Goal: Transaction & Acquisition: Purchase product/service

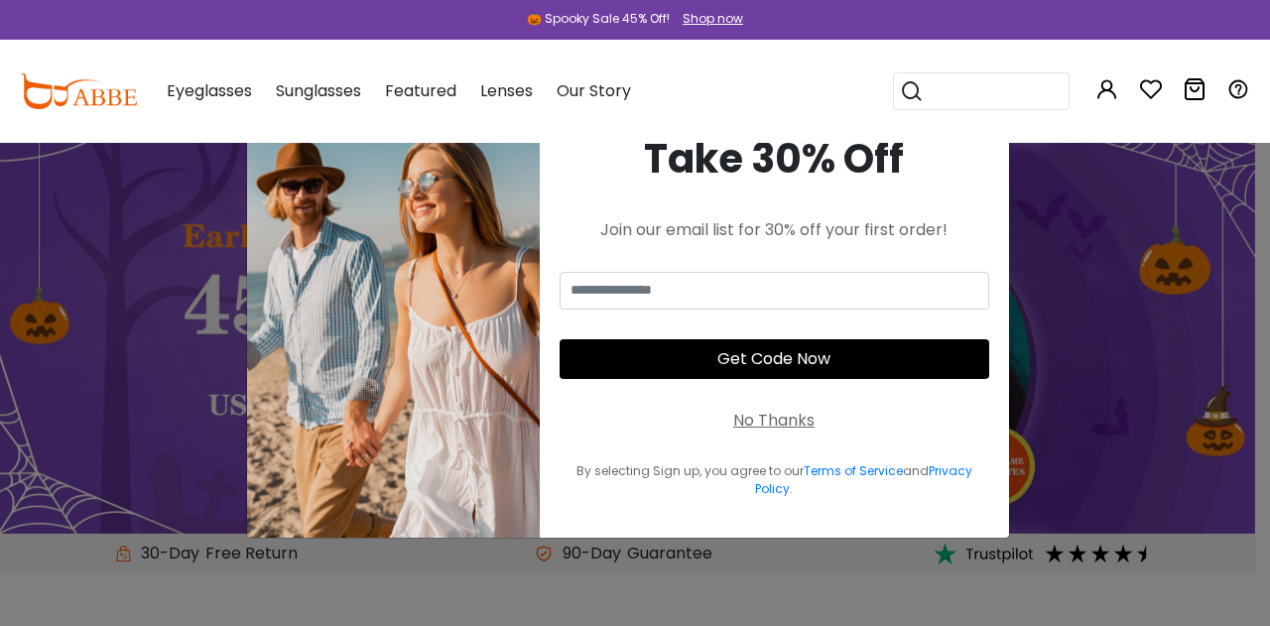
click at [778, 421] on div "No Thanks" at bounding box center [773, 421] width 81 height 24
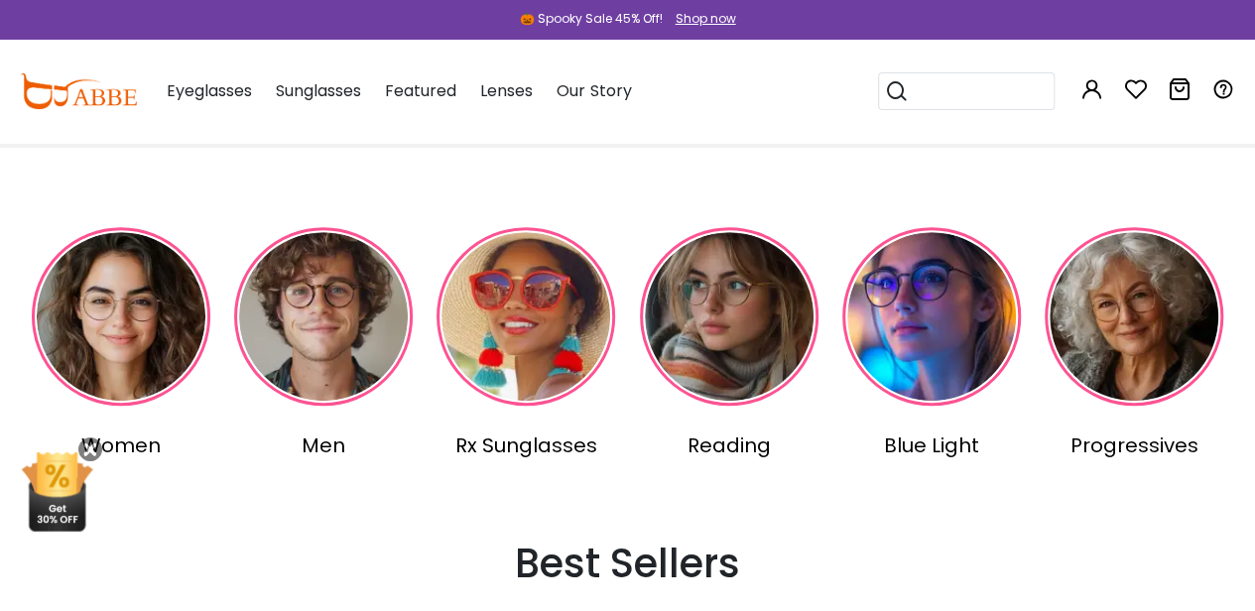
scroll to position [429, 0]
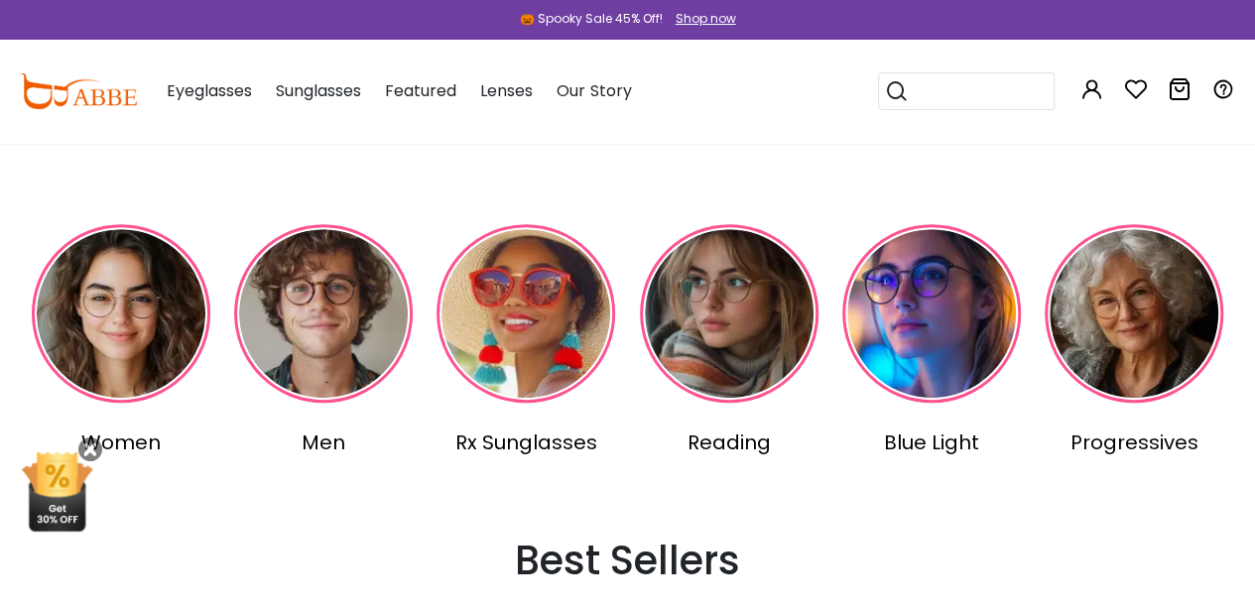
click at [298, 330] on img at bounding box center [323, 313] width 179 height 179
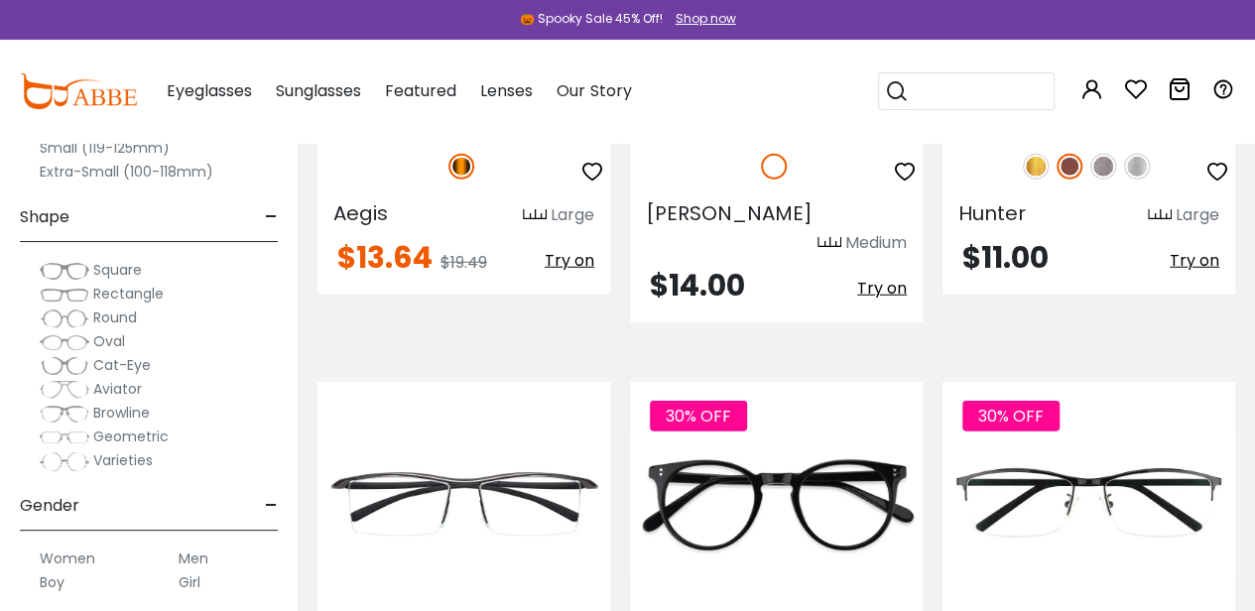
scroll to position [2617, 0]
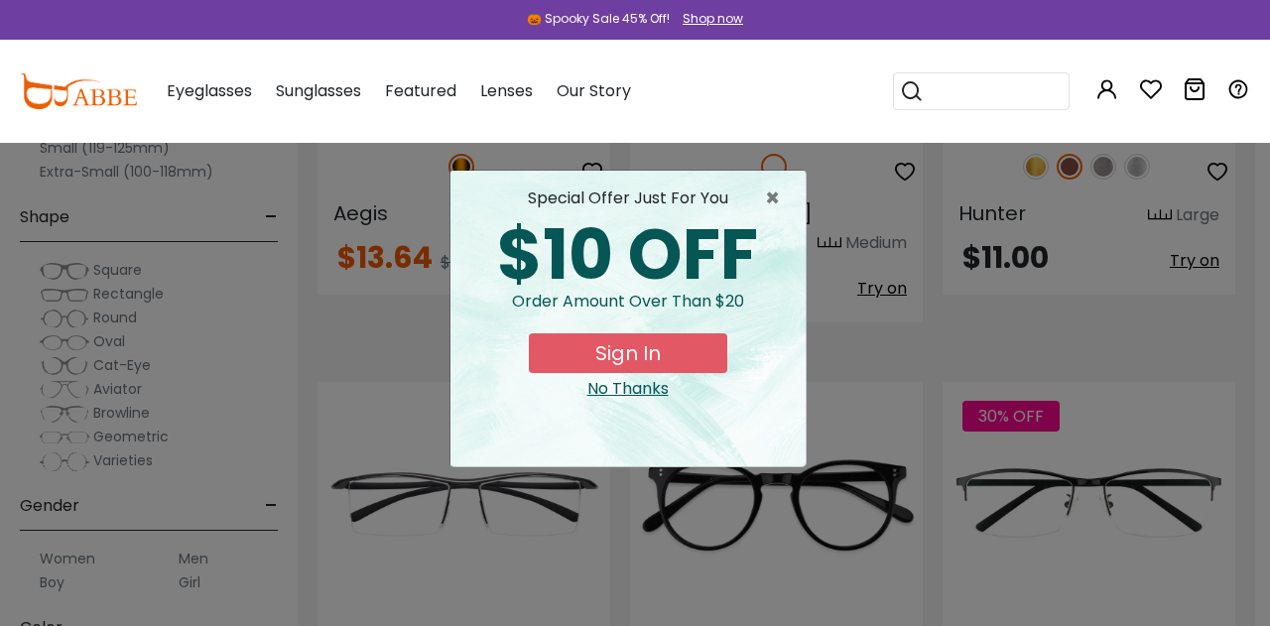
click at [601, 392] on div "No Thanks" at bounding box center [627, 389] width 323 height 24
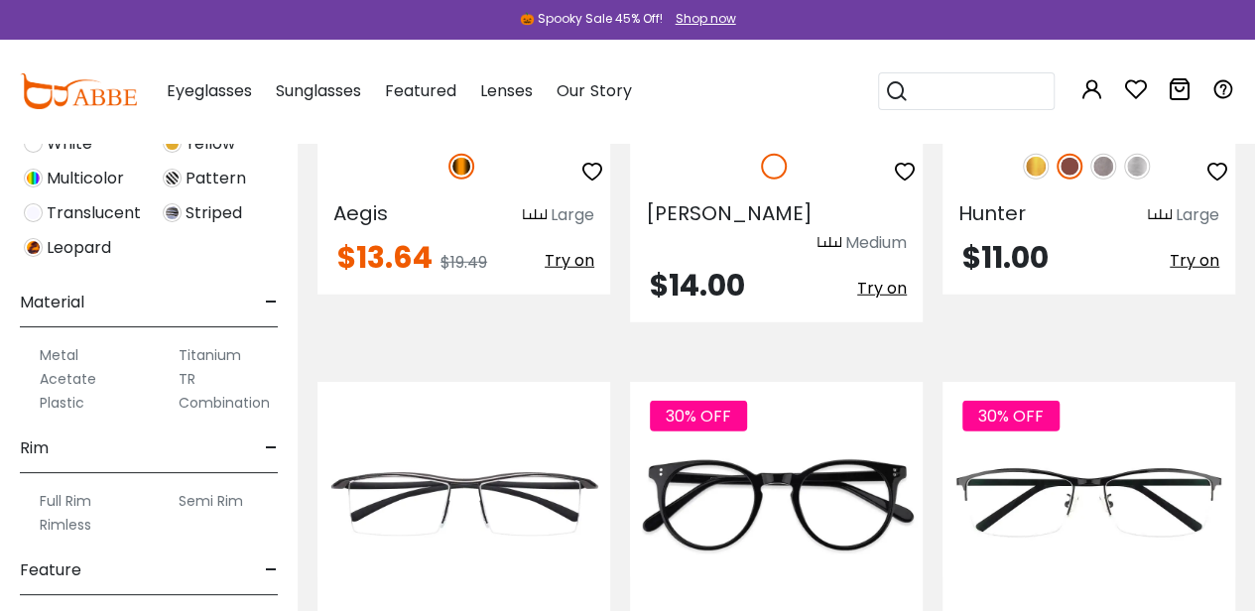
scroll to position [784, 0]
click at [204, 347] on label "Titanium" at bounding box center [210, 353] width 63 height 24
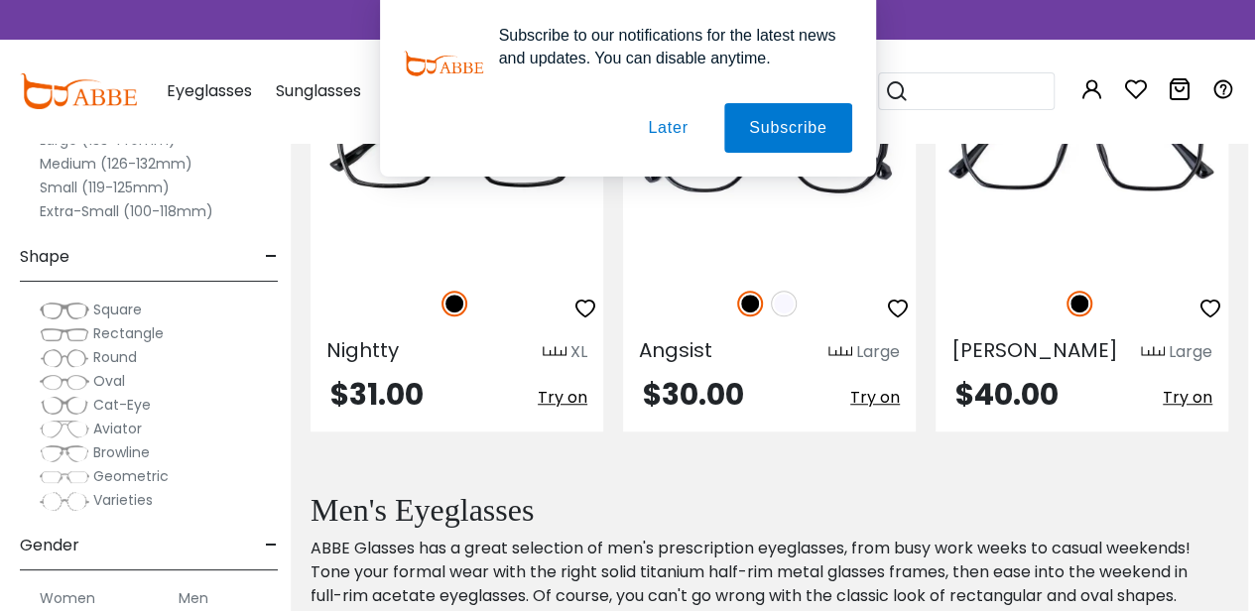
scroll to position [8104, 7]
